Goal: Information Seeking & Learning: Understand process/instructions

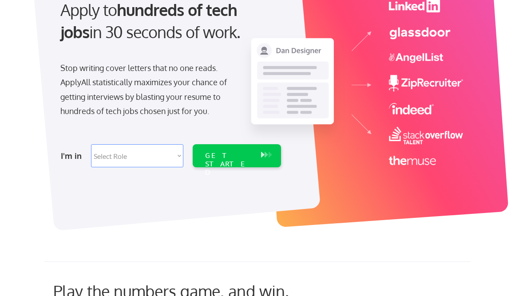
scroll to position [221, 0]
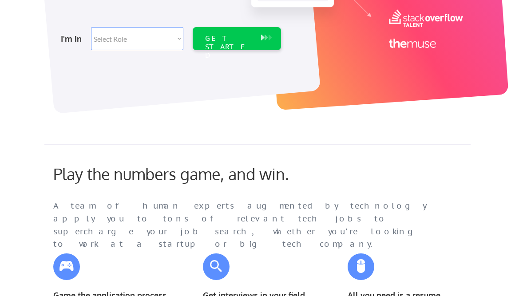
click at [179, 45] on select "Select Role Software Engineering Product Management Customer Success Sales UI/U…" at bounding box center [137, 38] width 92 height 23
select select ""tech_finance_biz_ops_cos""
click at [242, 38] on div "GET STARTED" at bounding box center [228, 47] width 47 height 26
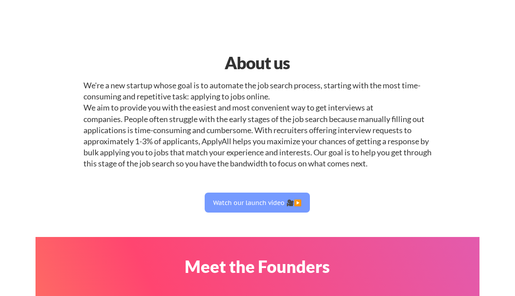
select select ""tech_finance_biz_ops_cos""
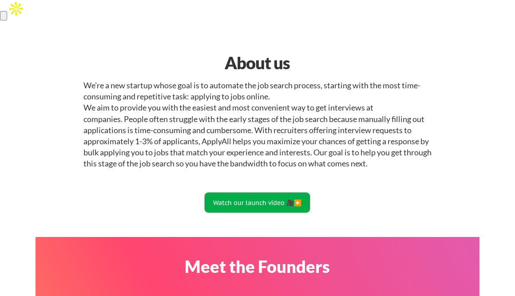
click at [249, 207] on button "Watch our launch video 🎥▶️" at bounding box center [257, 203] width 105 height 20
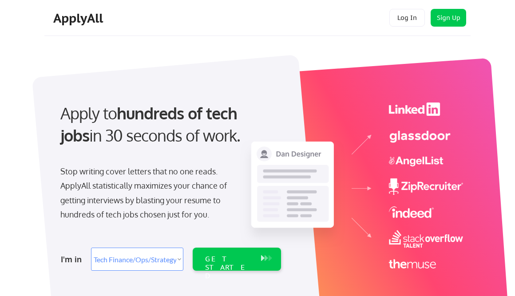
select select ""tech_finance_biz_ops_cos""
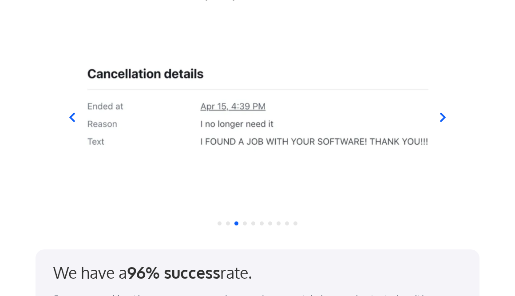
scroll to position [893, 0]
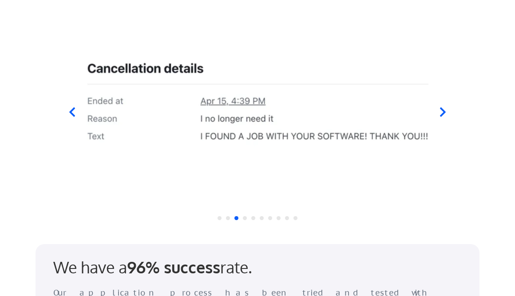
click at [244, 219] on button at bounding box center [247, 221] width 9 height 9
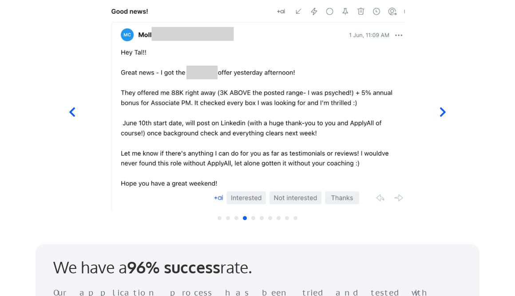
click at [254, 219] on button at bounding box center [255, 221] width 9 height 9
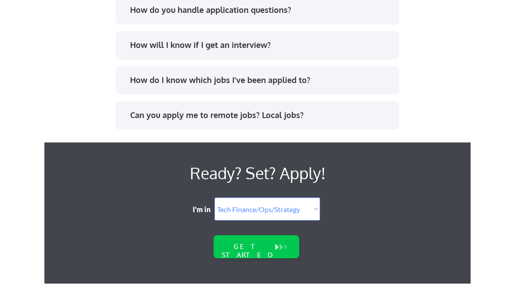
scroll to position [1727, 0]
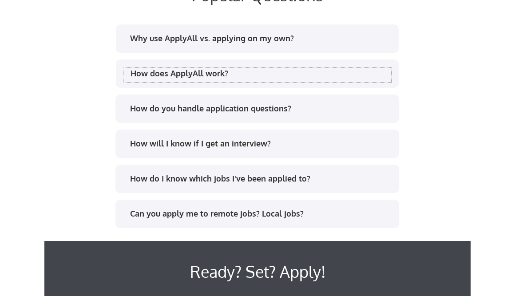
click at [219, 72] on div "How does ApplyAll work?" at bounding box center [261, 73] width 261 height 11
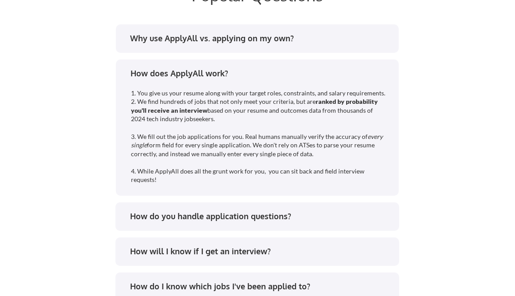
click at [191, 225] on div "How do you handle application questions?" at bounding box center [257, 218] width 268 height 14
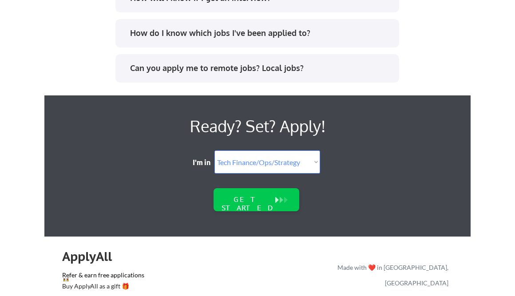
scroll to position [2176, 0]
